Goal: Navigation & Orientation: Find specific page/section

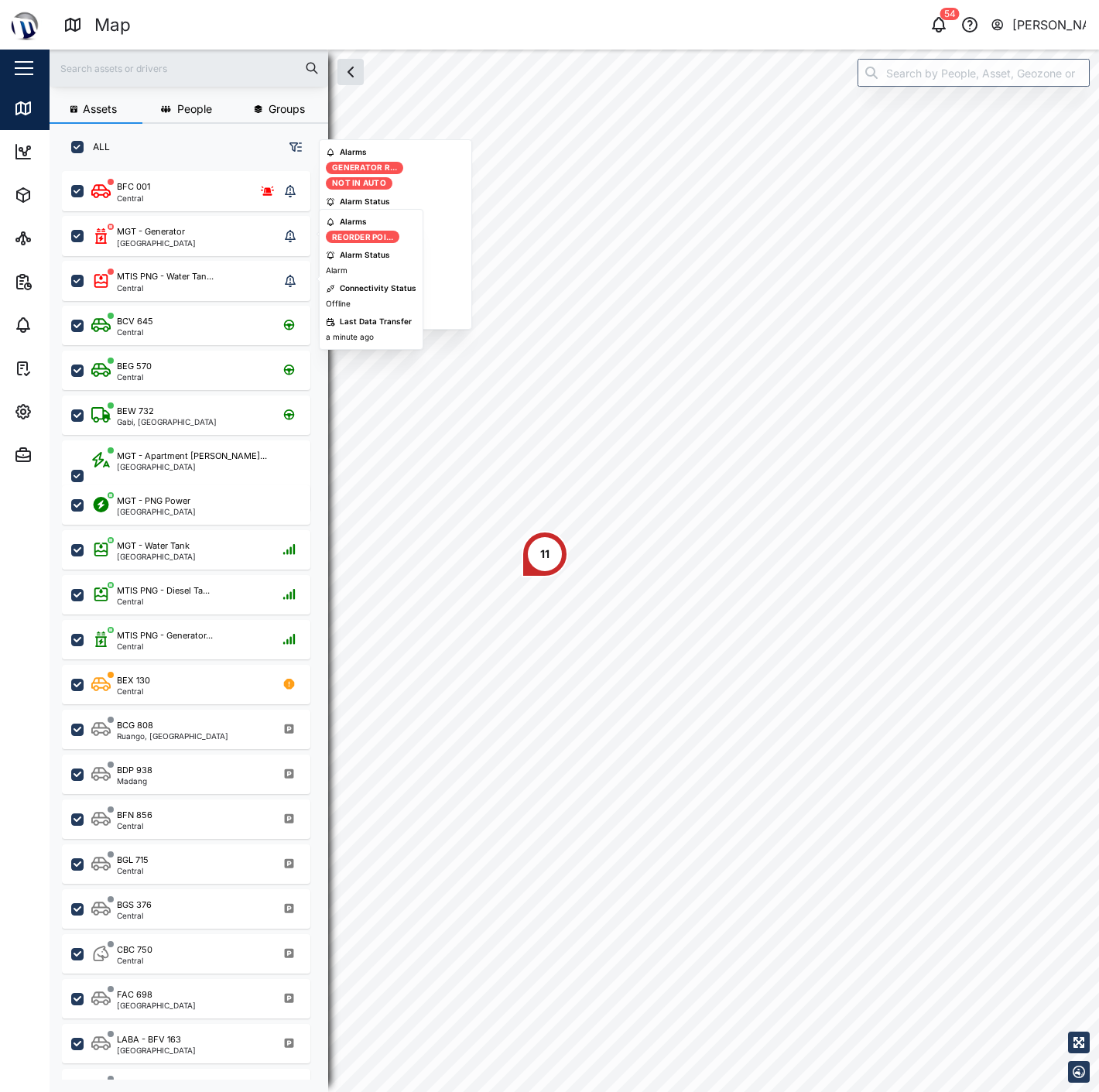
scroll to position [901, 241]
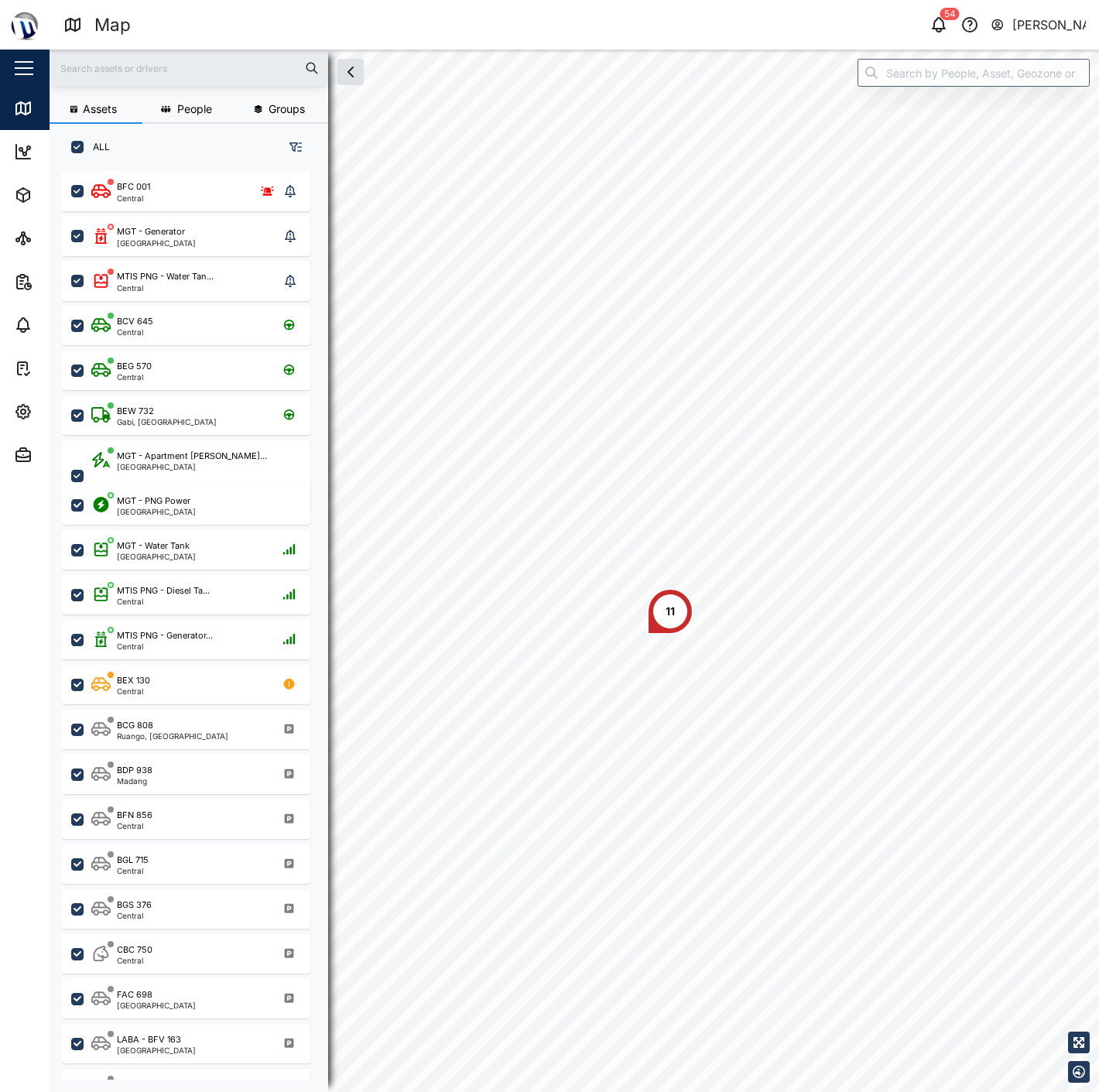
click at [25, 69] on button "button" at bounding box center [24, 68] width 27 height 27
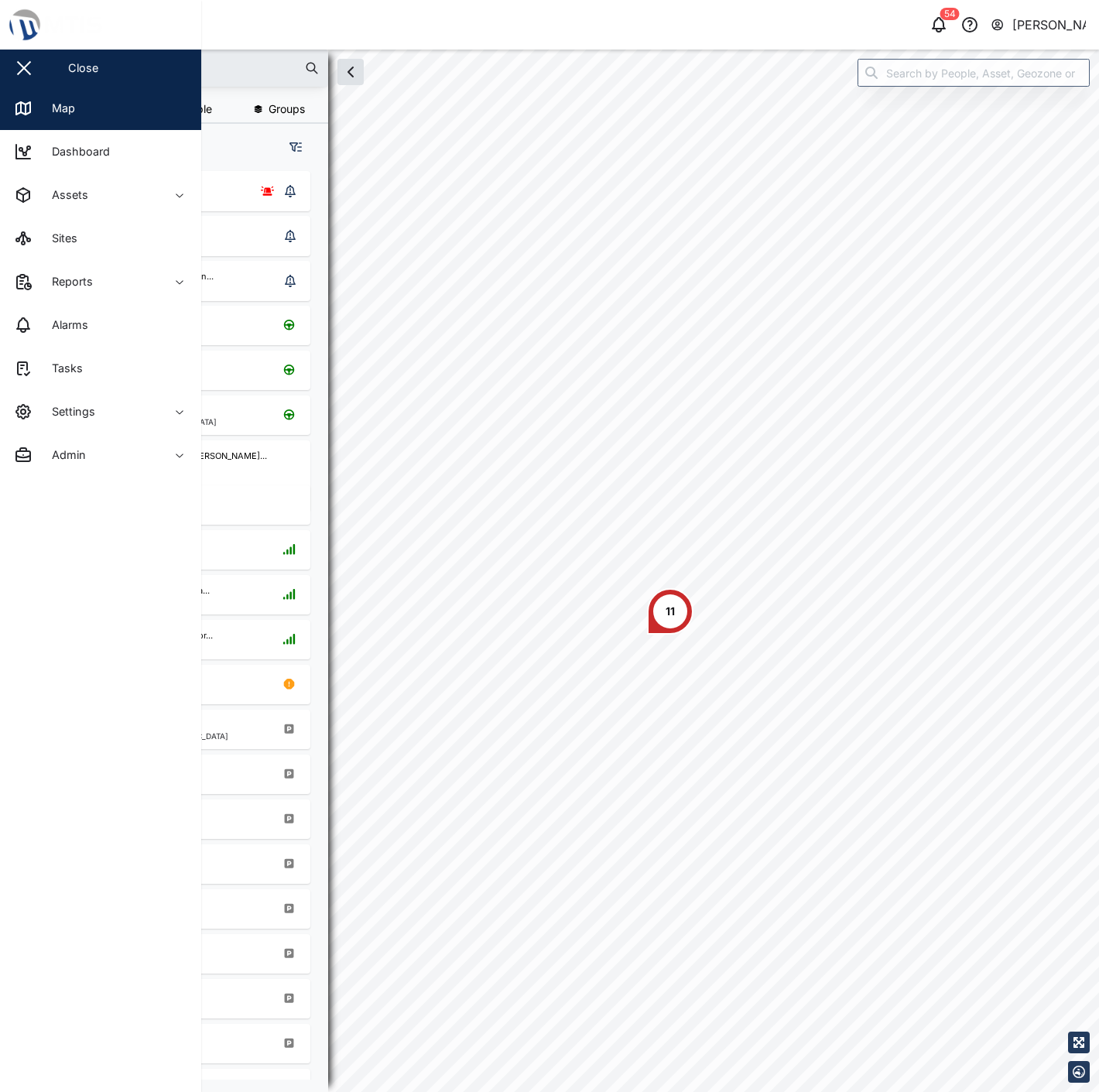
click at [36, 60] on button "button" at bounding box center [24, 68] width 27 height 27
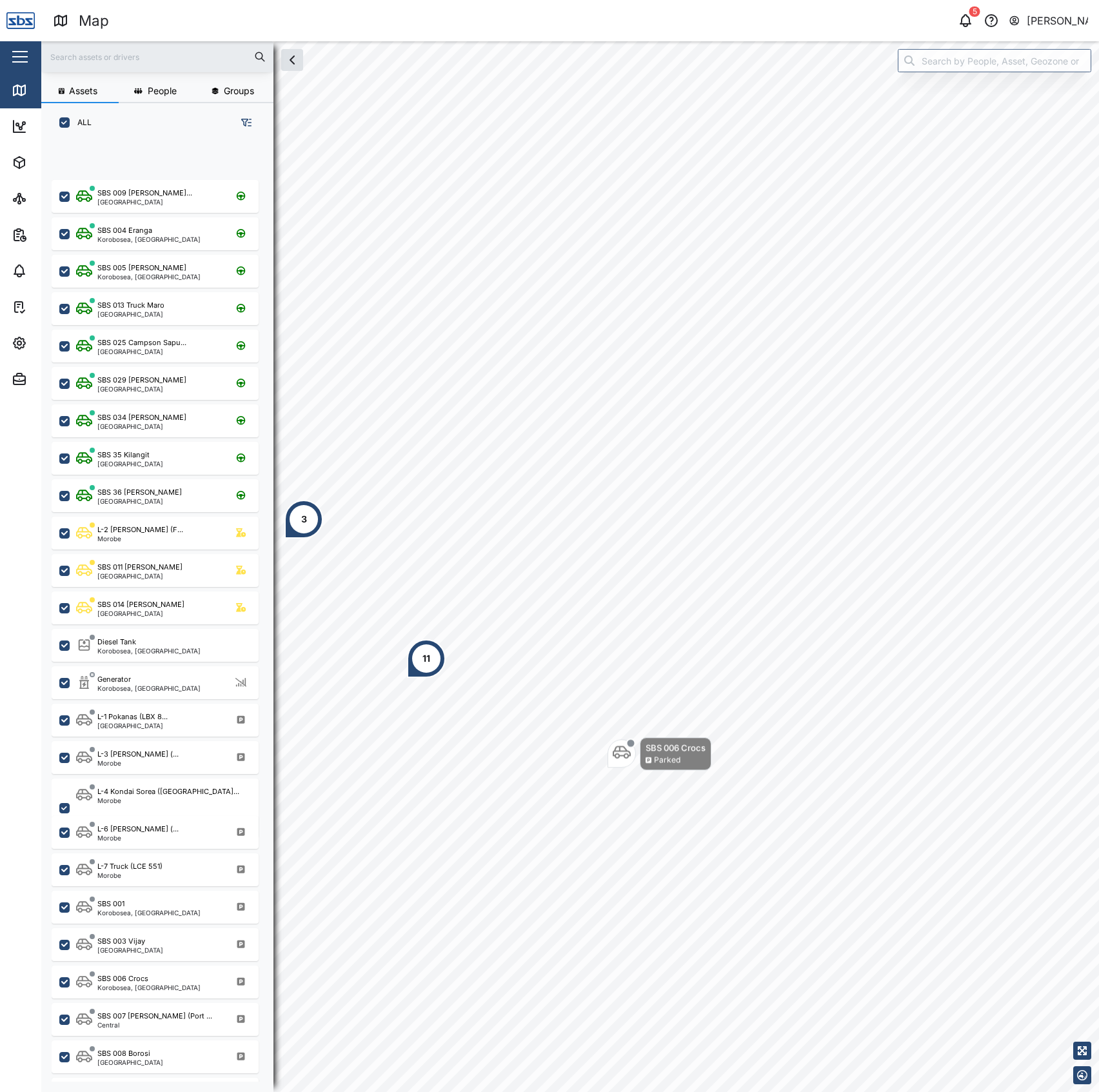
click at [19, 54] on button "button" at bounding box center [20, 57] width 22 height 22
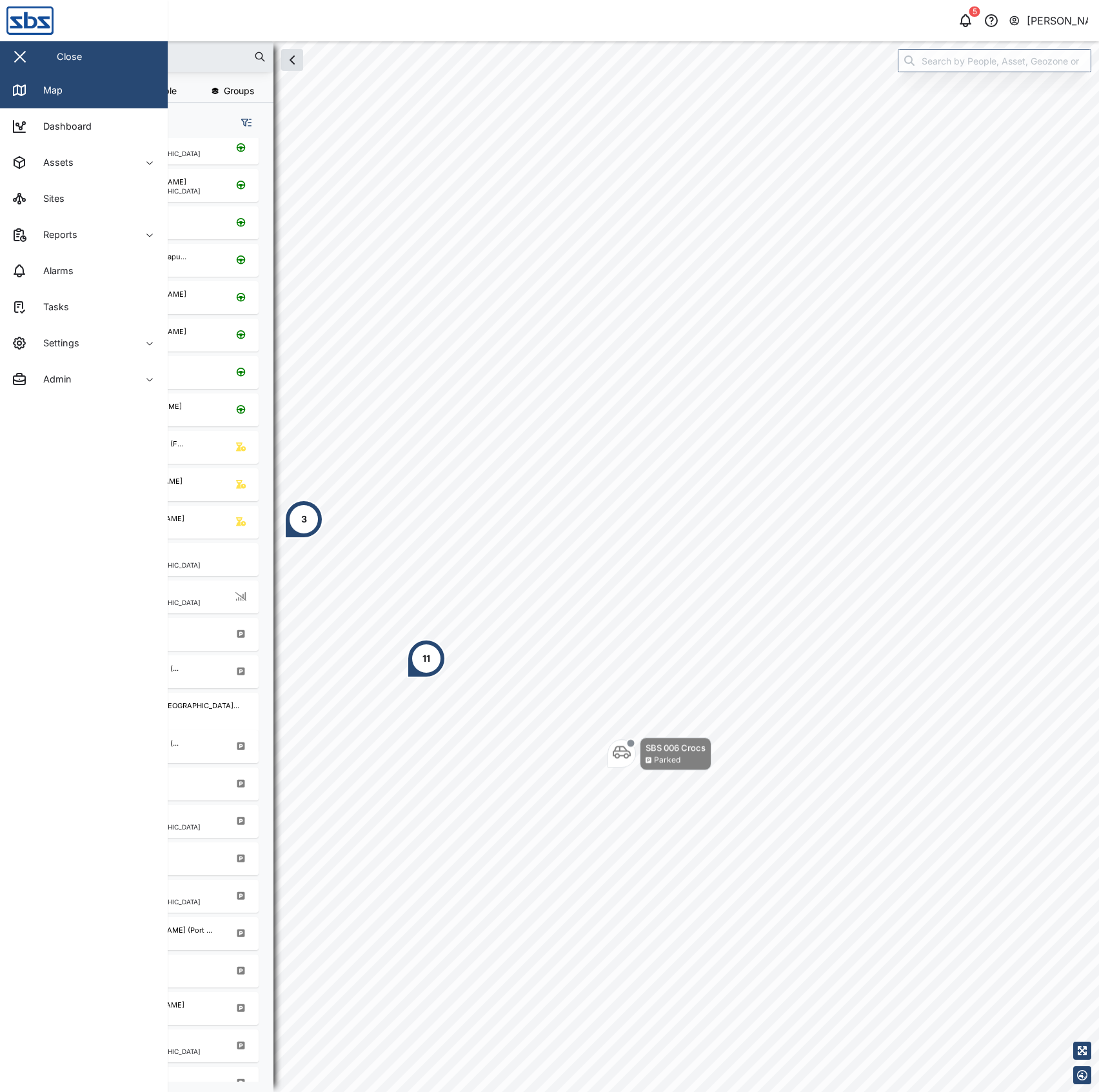
click at [30, 54] on button "button" at bounding box center [20, 57] width 22 height 22
